Goal: Information Seeking & Learning: Understand process/instructions

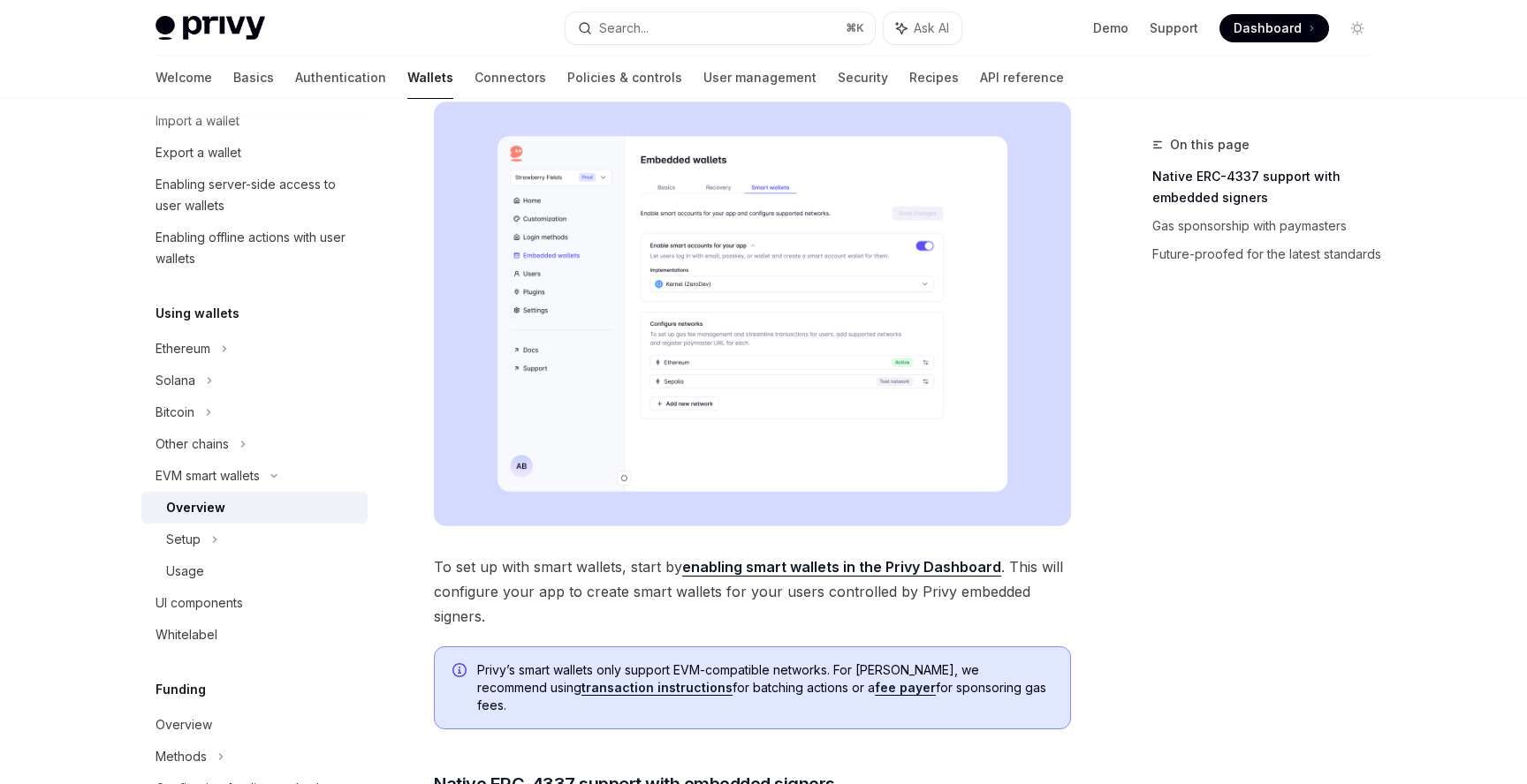
scroll to position [252, 0]
click at [262, 70] on div "Solana" at bounding box center [254, 53] width 226 height 32
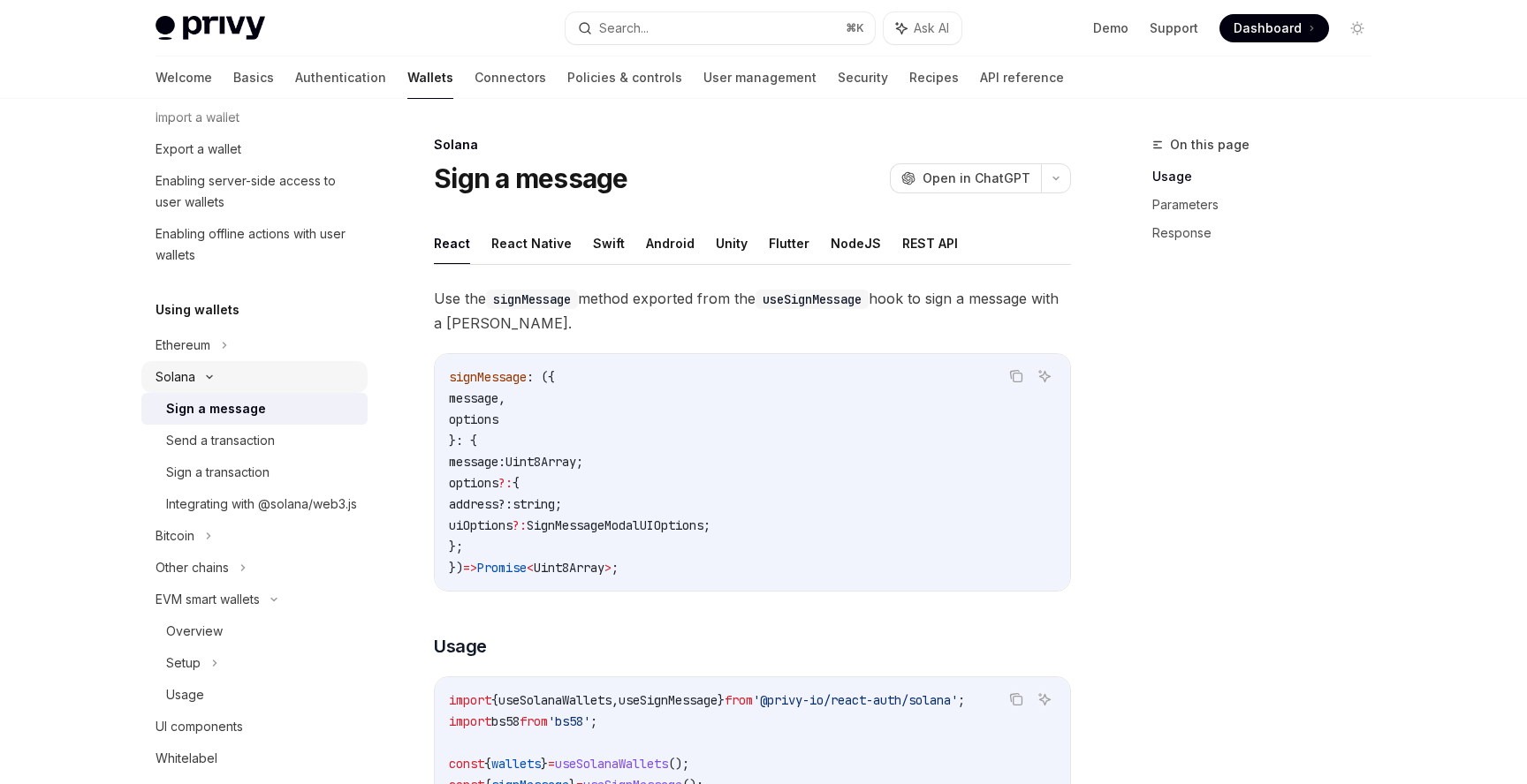
click at [259, 70] on div "Solana" at bounding box center [254, 53] width 226 height 32
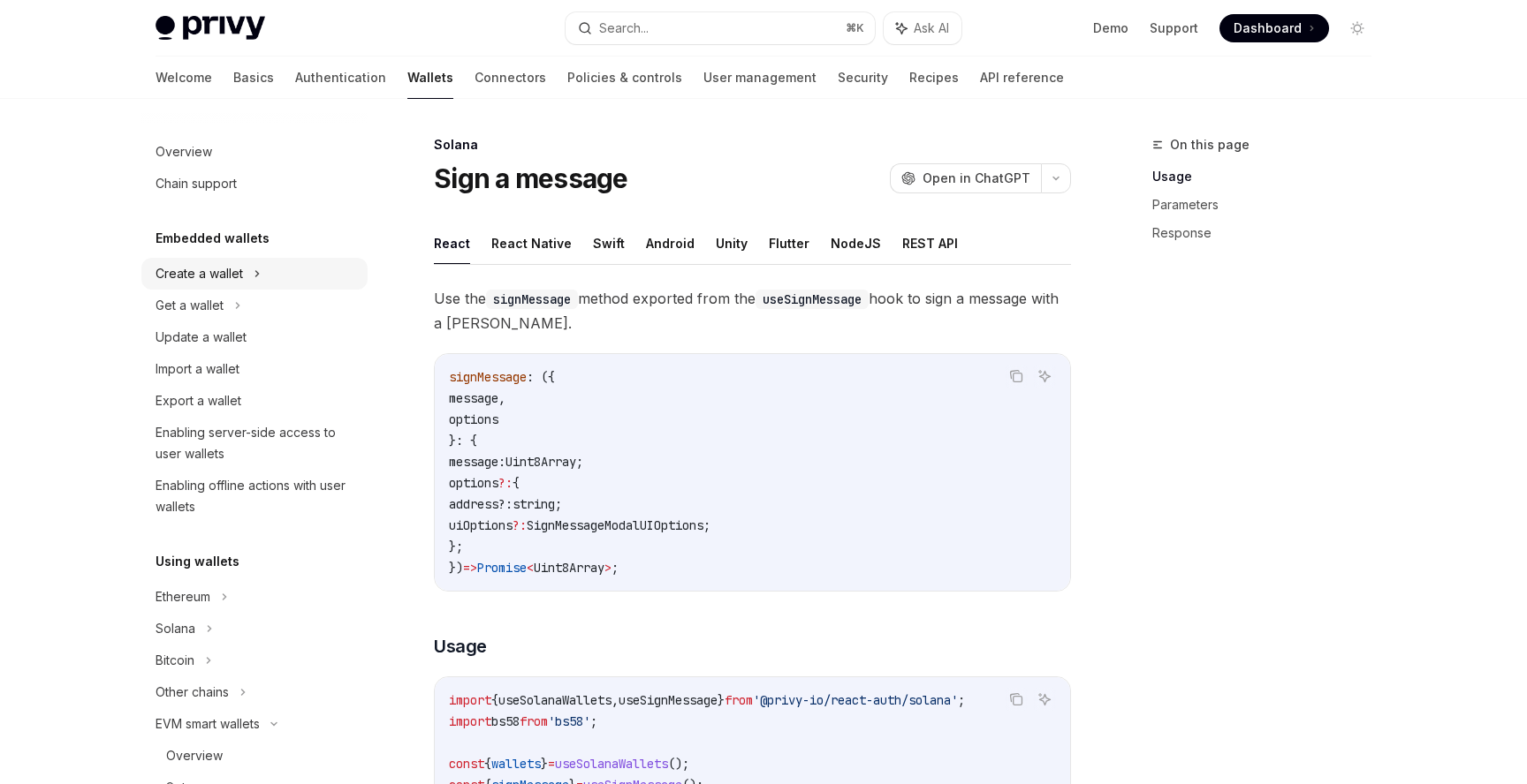
click at [263, 272] on div "Create a wallet" at bounding box center [254, 274] width 226 height 32
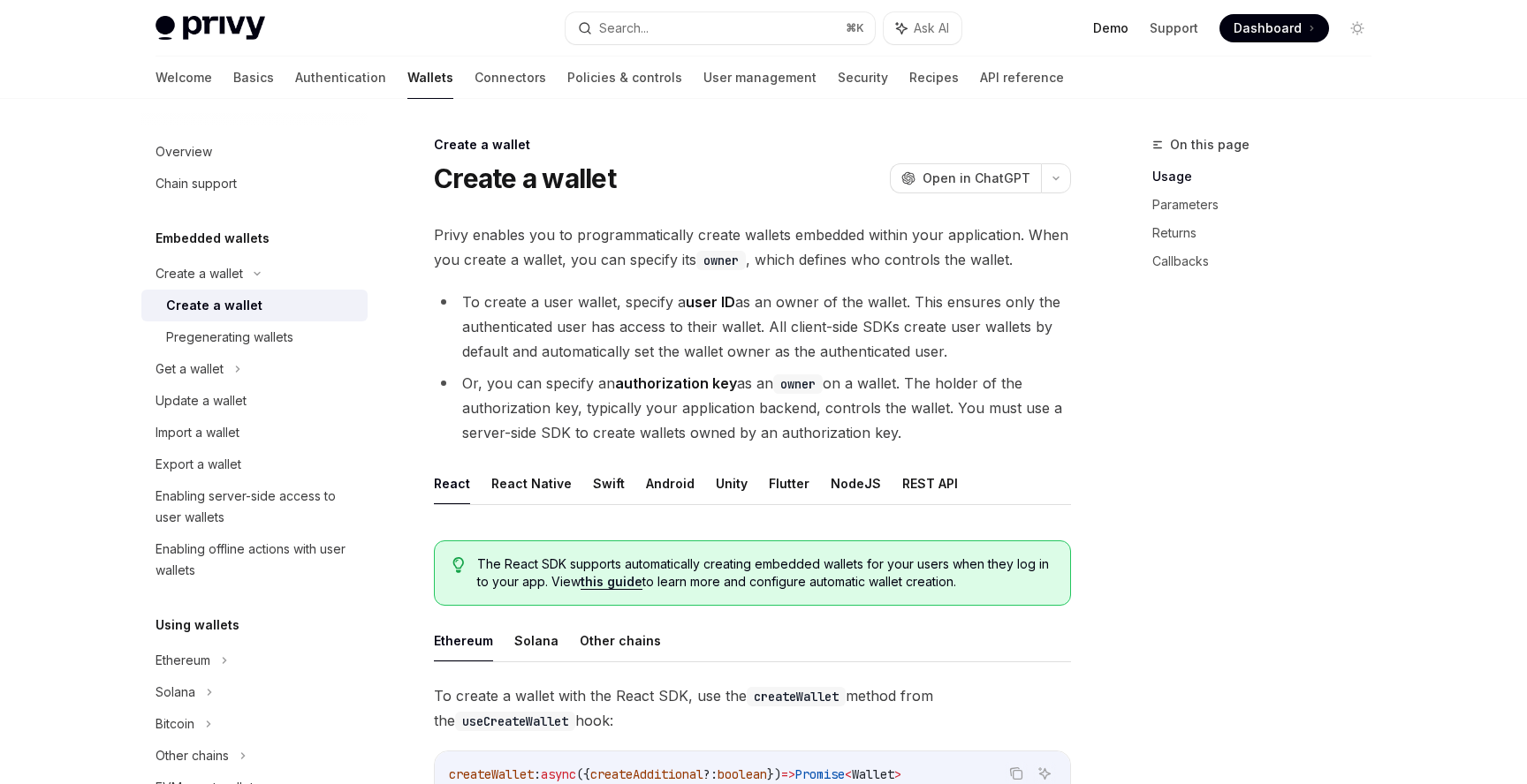
click at [1123, 29] on link "Demo" at bounding box center [1110, 28] width 35 height 17
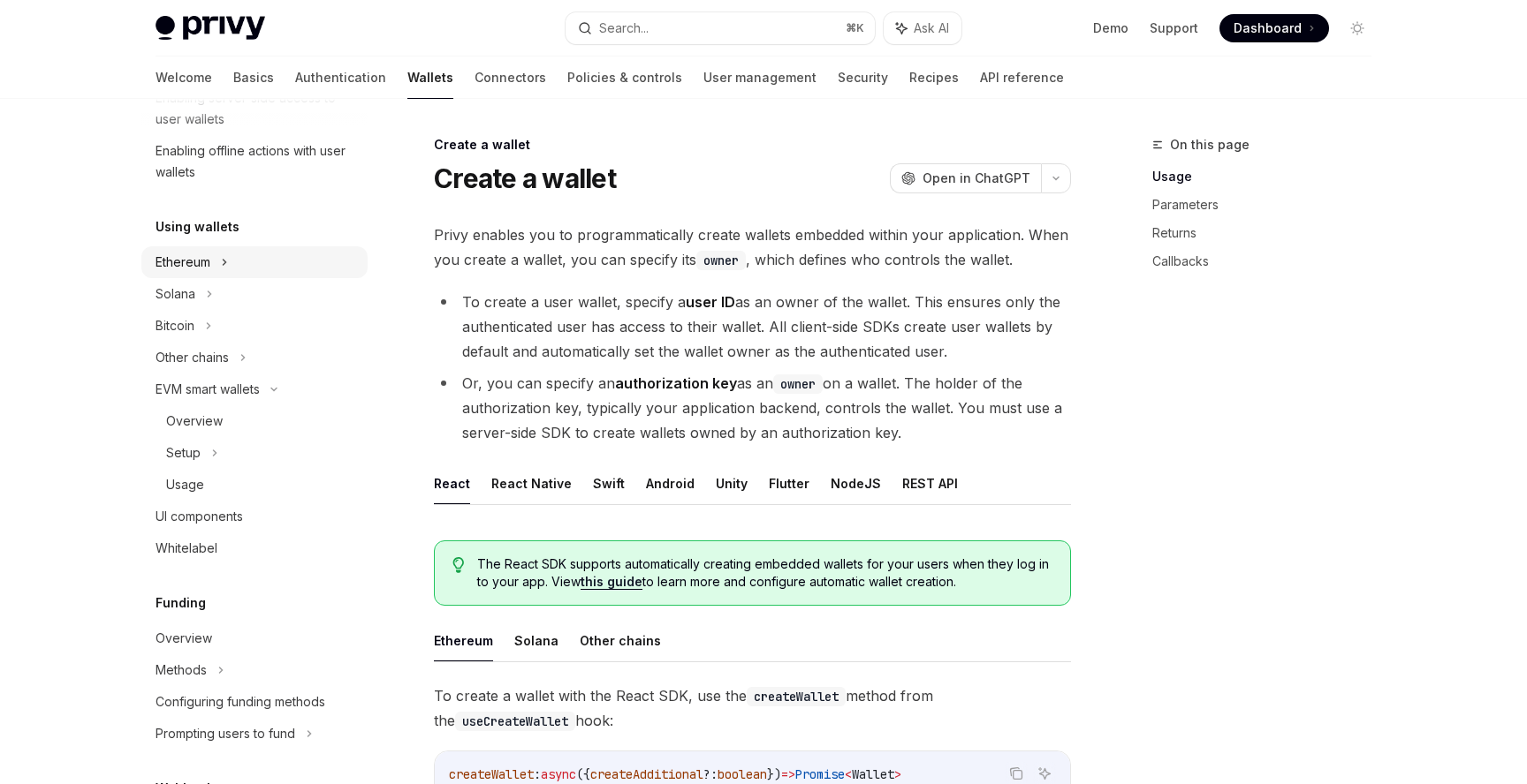
scroll to position [401, 0]
click at [304, 385] on div "EVM smart wallets" at bounding box center [254, 386] width 226 height 32
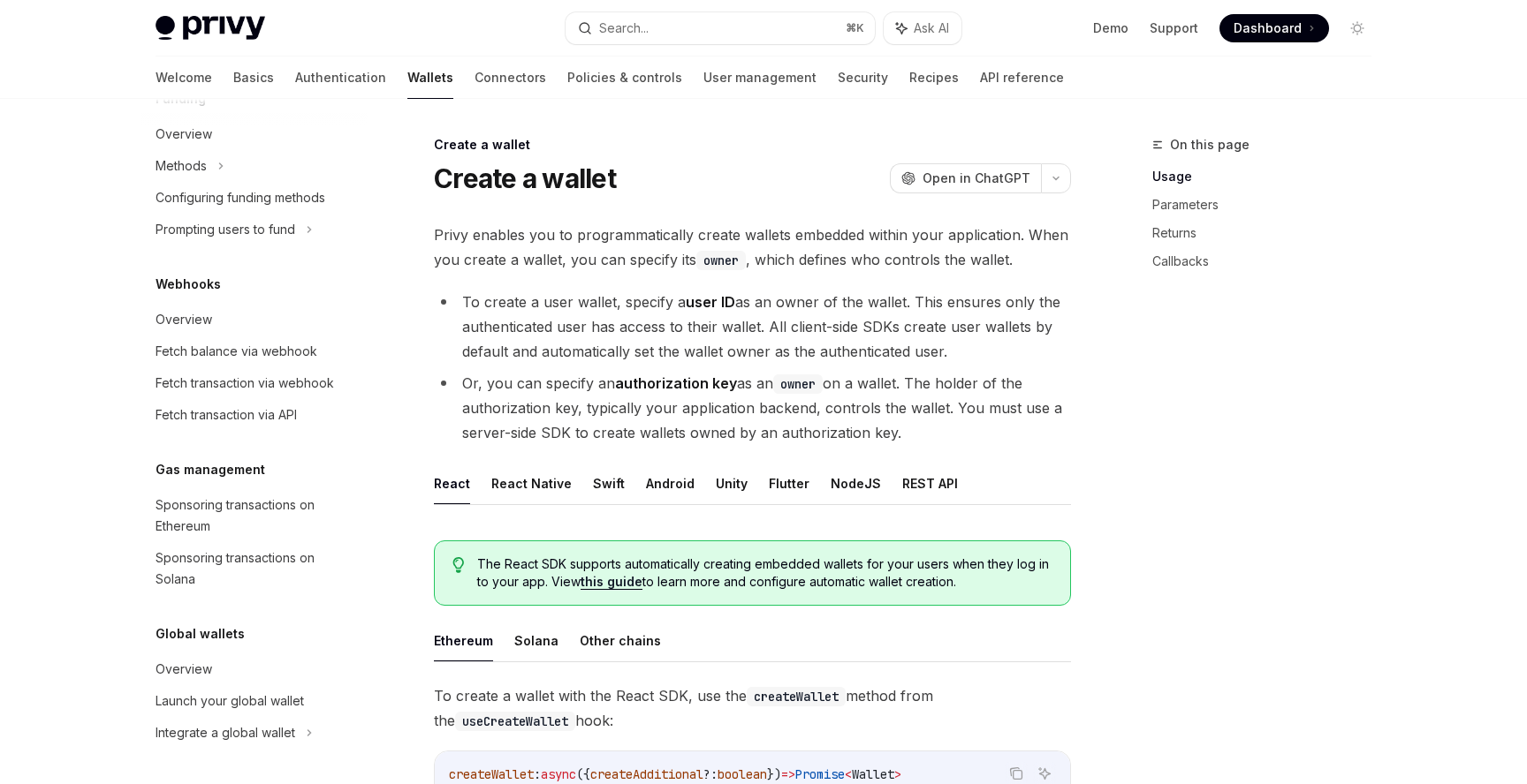
scroll to position [0, 0]
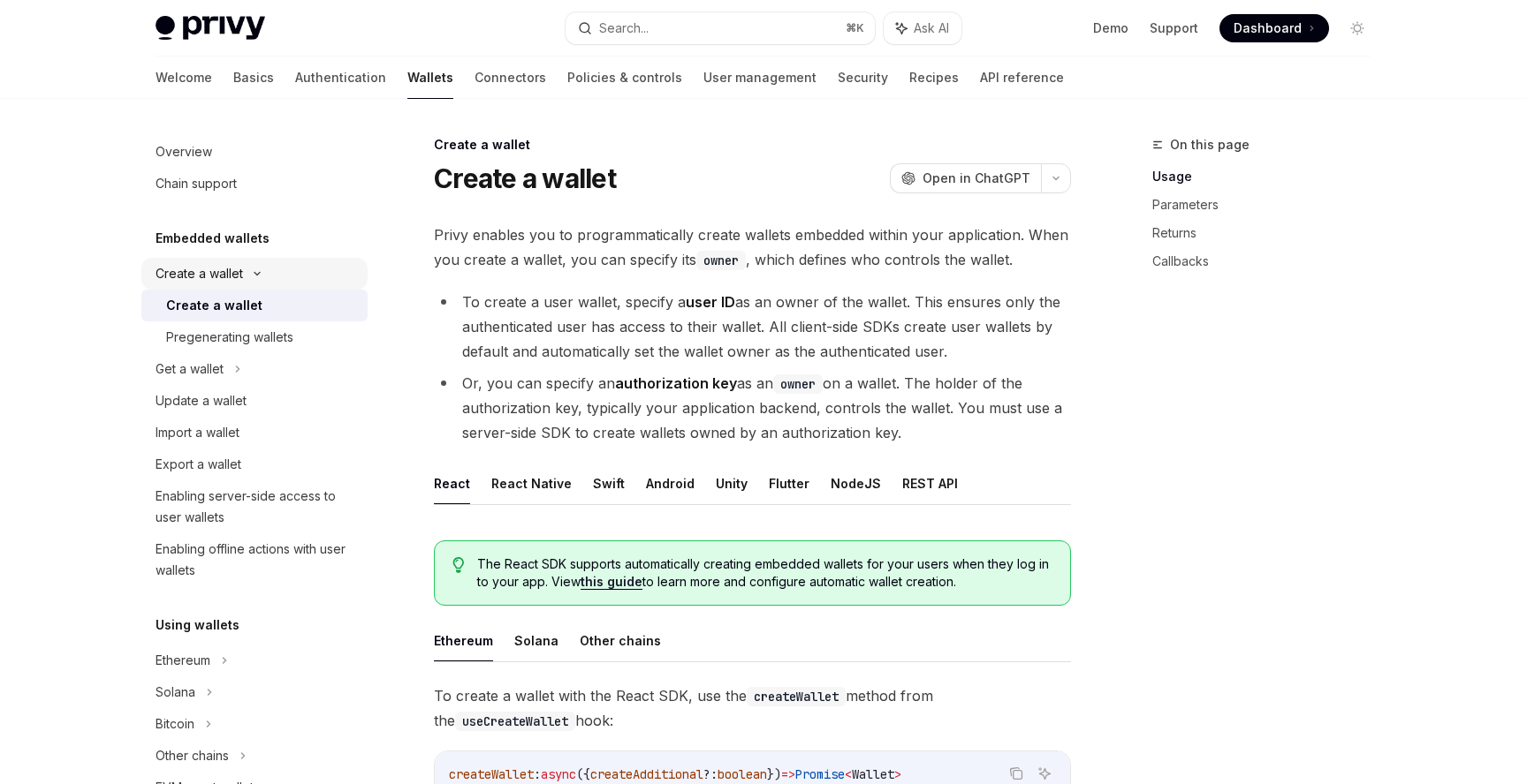
click at [299, 281] on div "Create a wallet" at bounding box center [254, 274] width 226 height 32
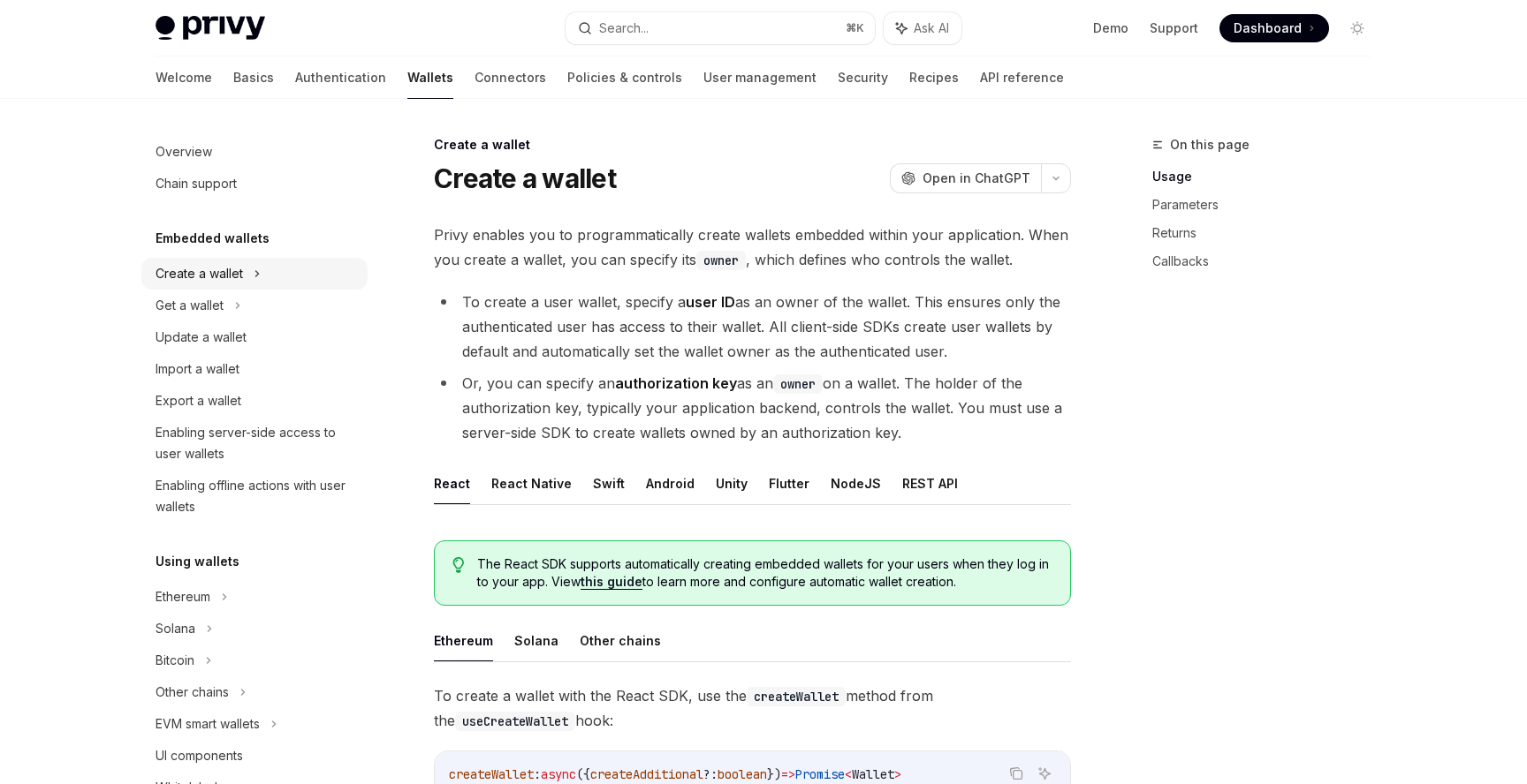
click at [293, 274] on div "Create a wallet" at bounding box center [254, 274] width 226 height 32
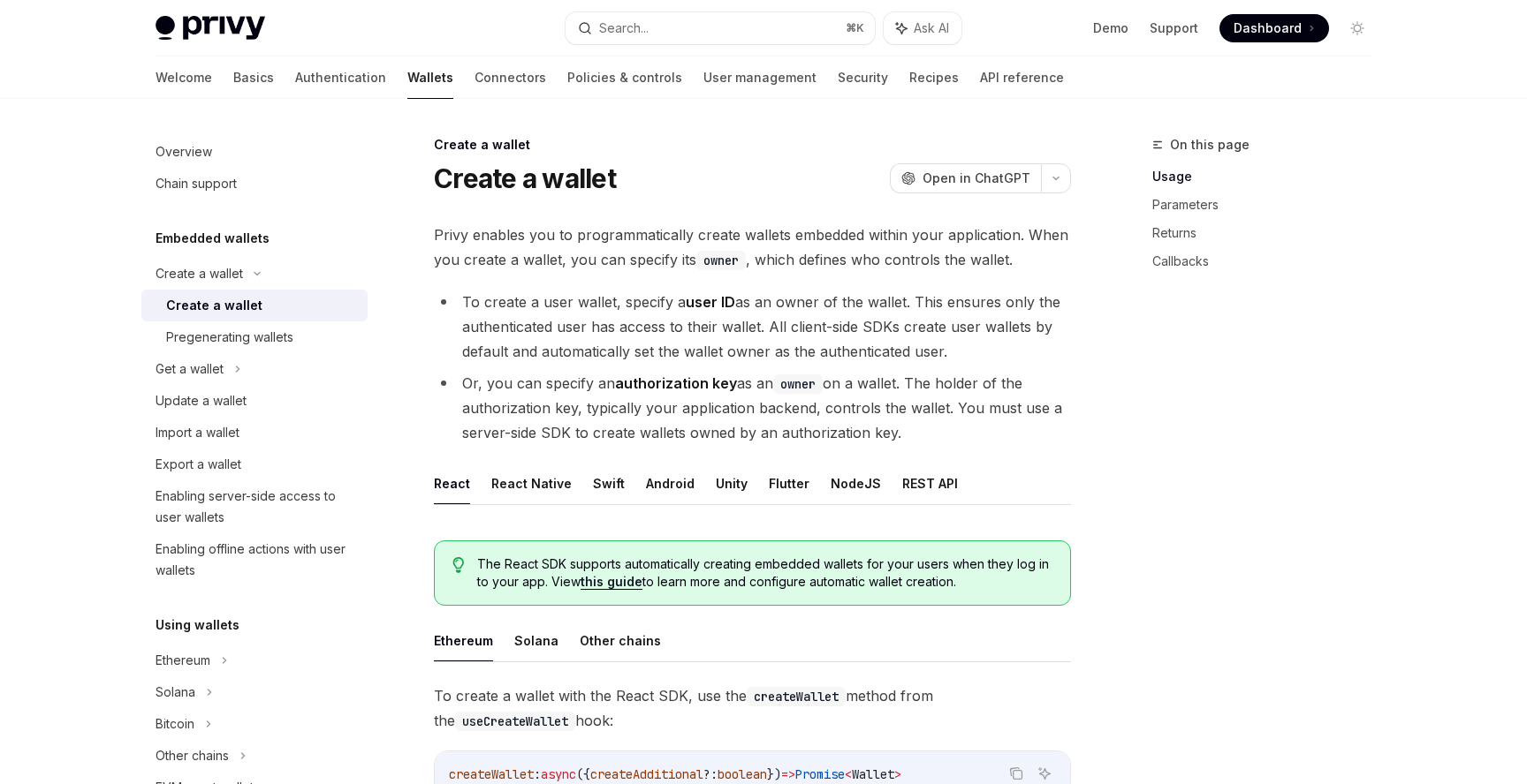
click at [291, 304] on div "Create a wallet" at bounding box center [262, 305] width 191 height 21
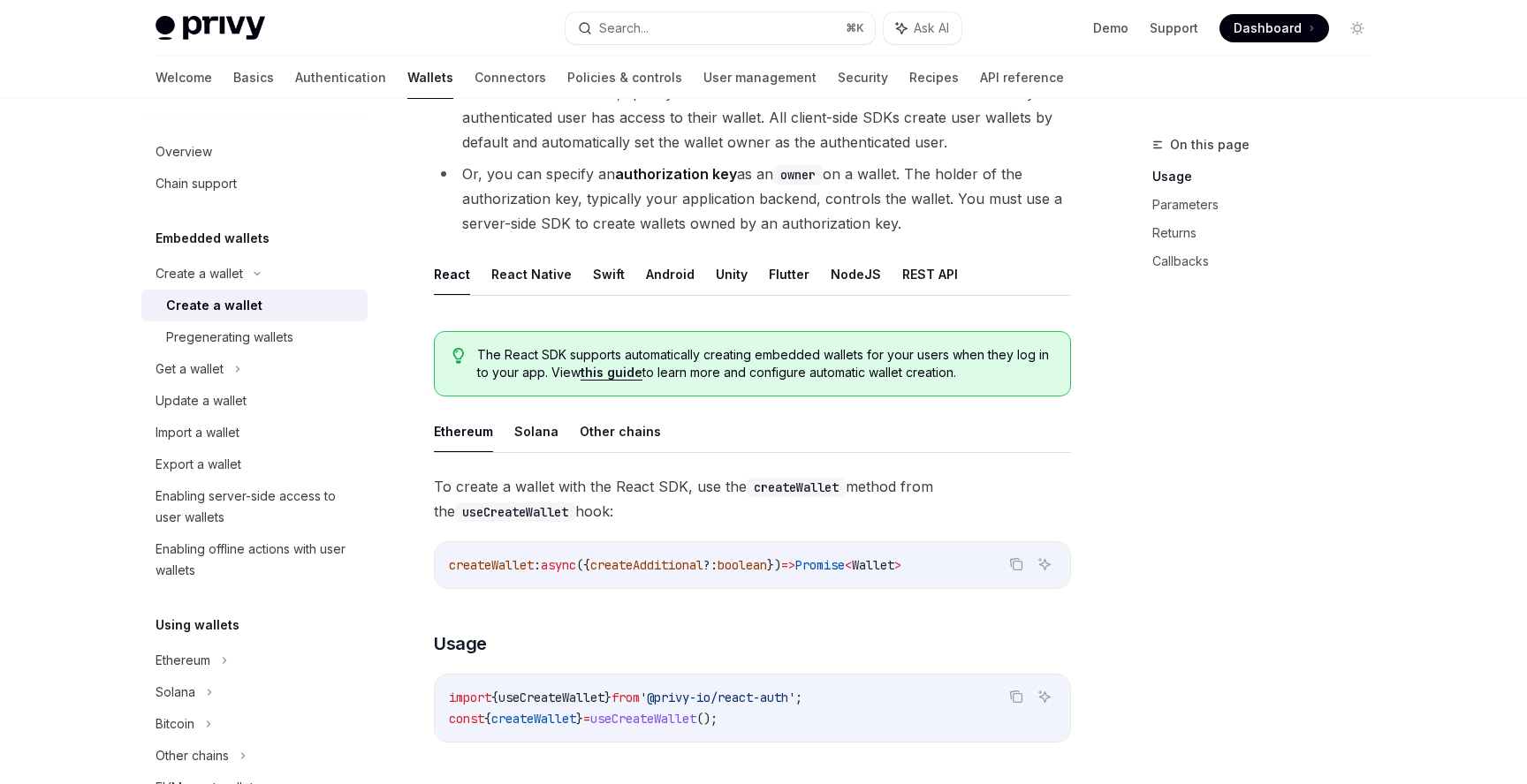
scroll to position [180, 0]
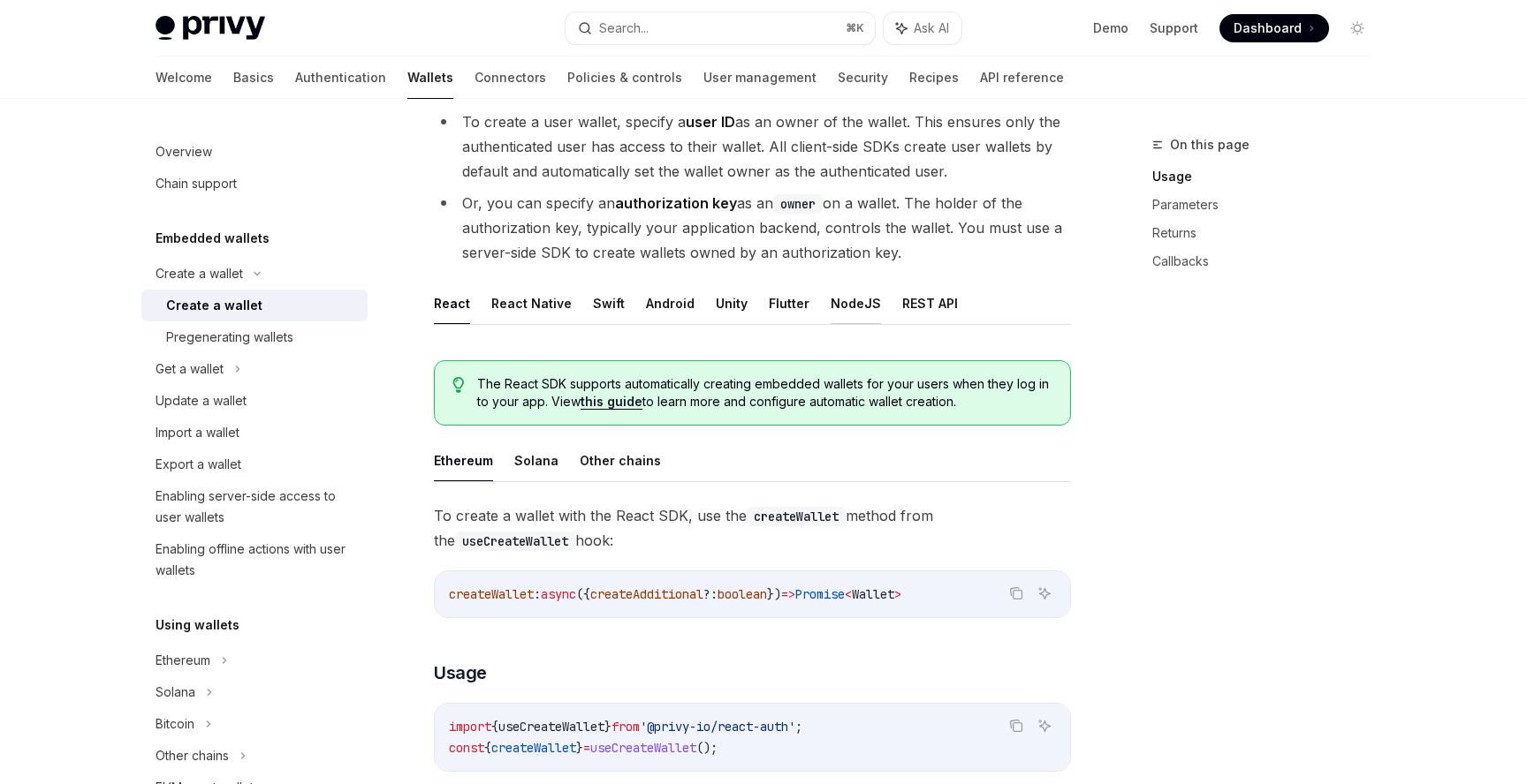
click at [848, 305] on button "NodeJS" at bounding box center [855, 303] width 51 height 41
type textarea "*"
